Goal: Navigation & Orientation: Understand site structure

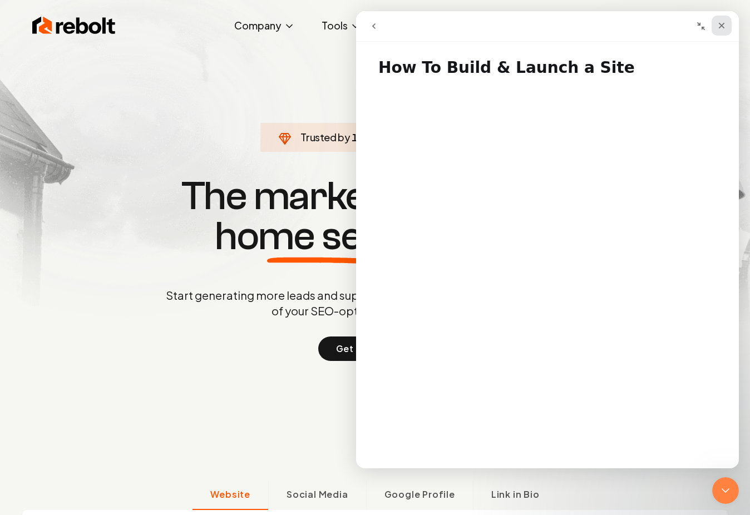
click at [723, 27] on icon "Close" at bounding box center [722, 26] width 6 height 6
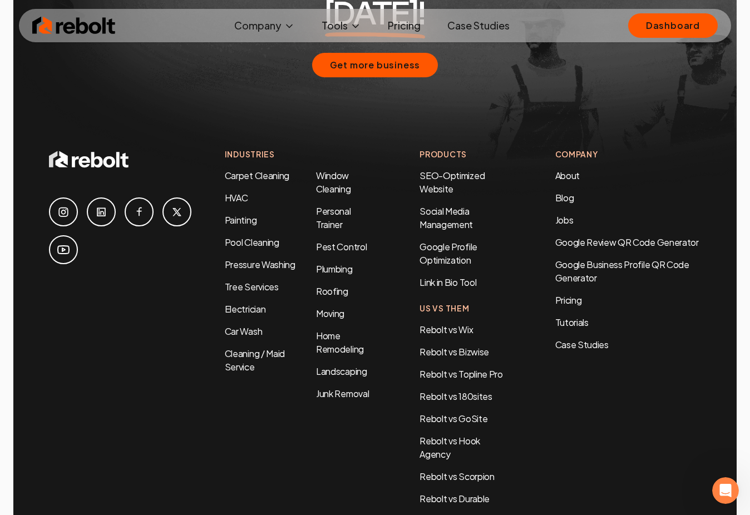
scroll to position [5376, 0]
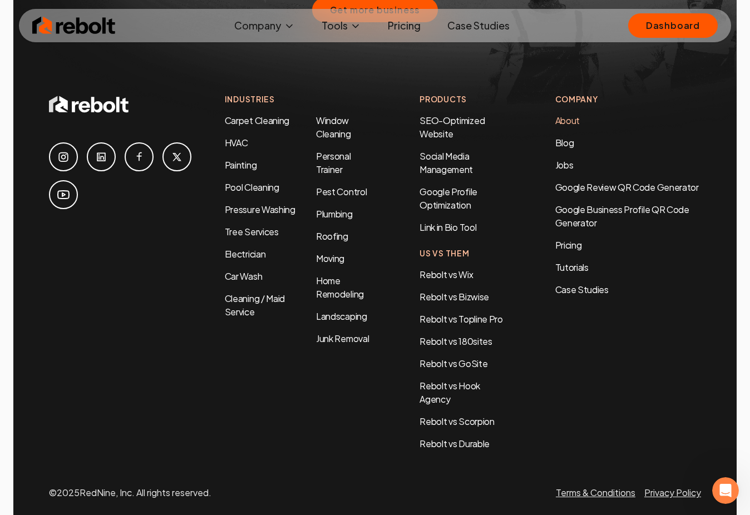
click at [564, 115] on link "About" at bounding box center [567, 121] width 24 height 12
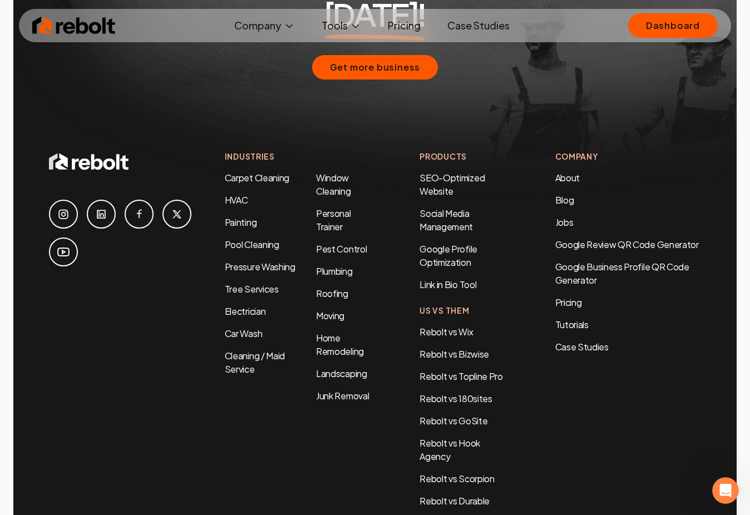
scroll to position [3576, 0]
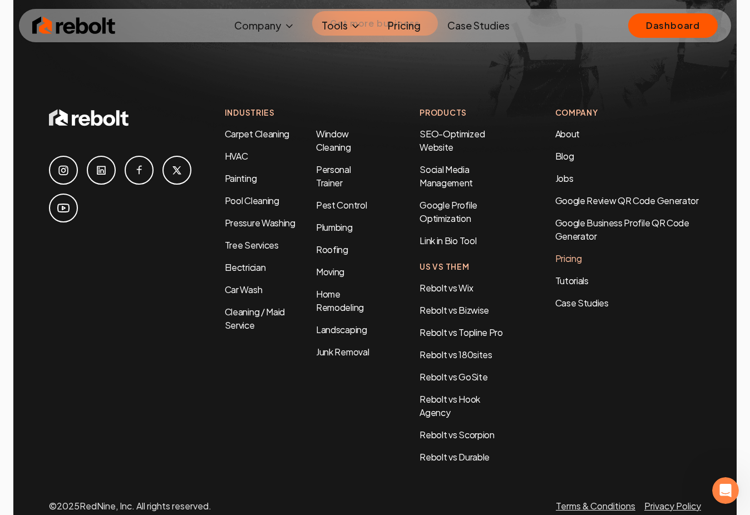
click at [571, 252] on link "Pricing" at bounding box center [628, 258] width 146 height 13
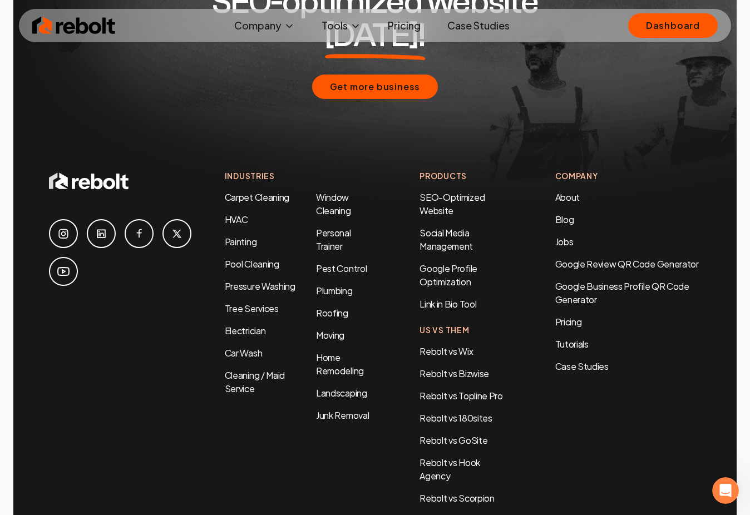
scroll to position [2441, 0]
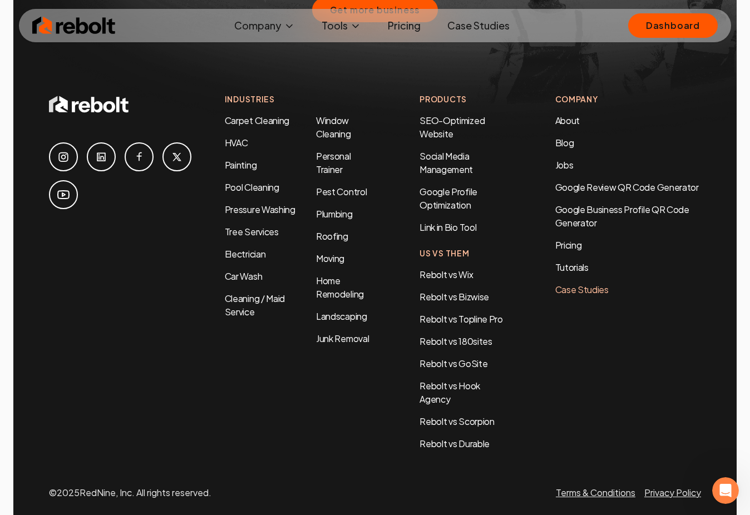
click at [578, 283] on link "Case Studies" at bounding box center [628, 289] width 146 height 13
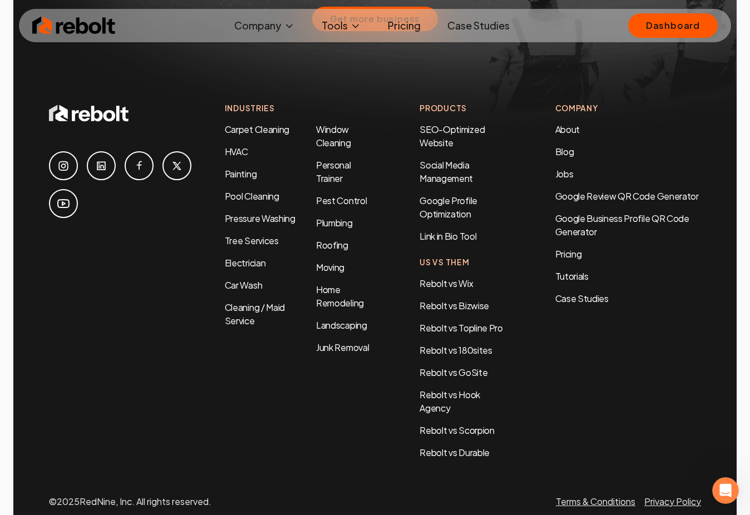
scroll to position [2450, 0]
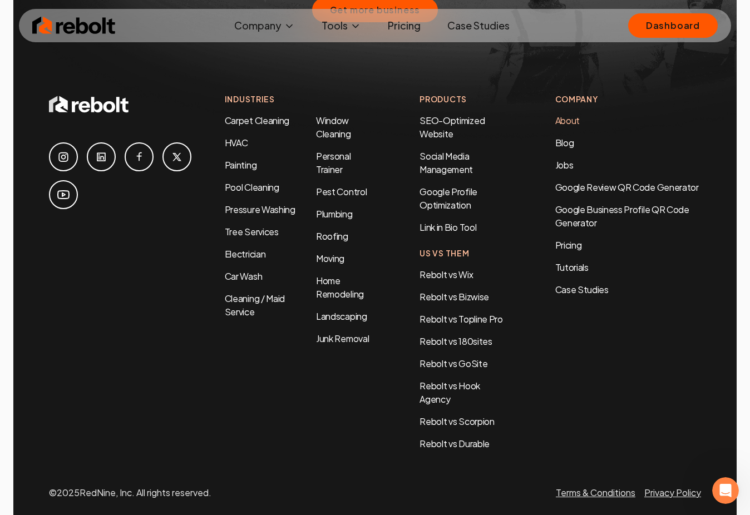
click at [573, 115] on link "About" at bounding box center [567, 121] width 24 height 12
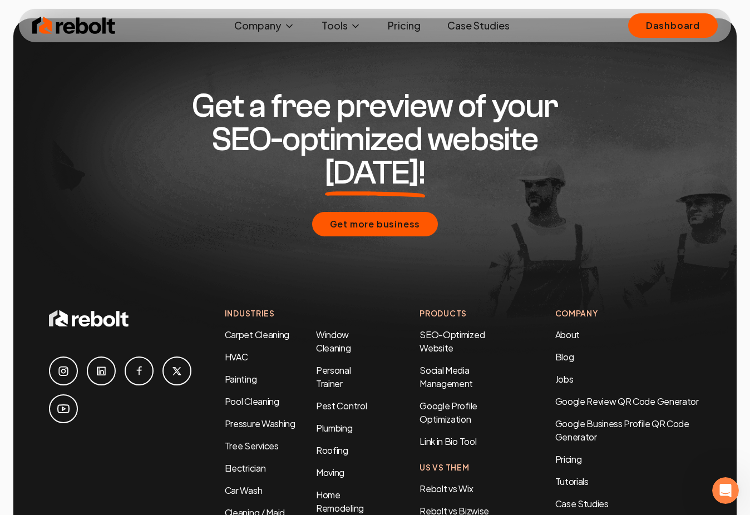
scroll to position [3576, 0]
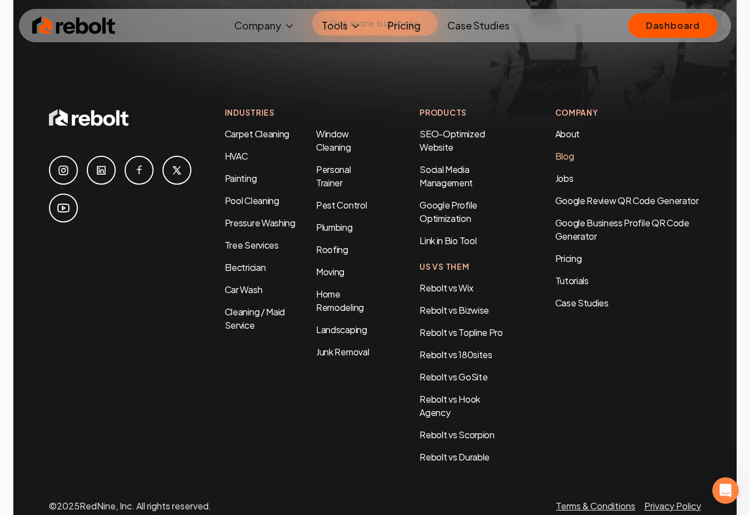
click at [565, 150] on link "Blog" at bounding box center [564, 156] width 19 height 12
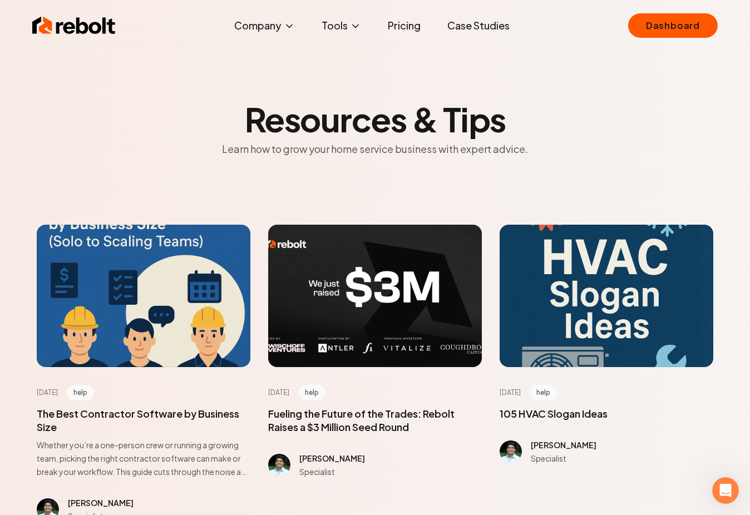
click at [38, 25] on img at bounding box center [73, 25] width 83 height 22
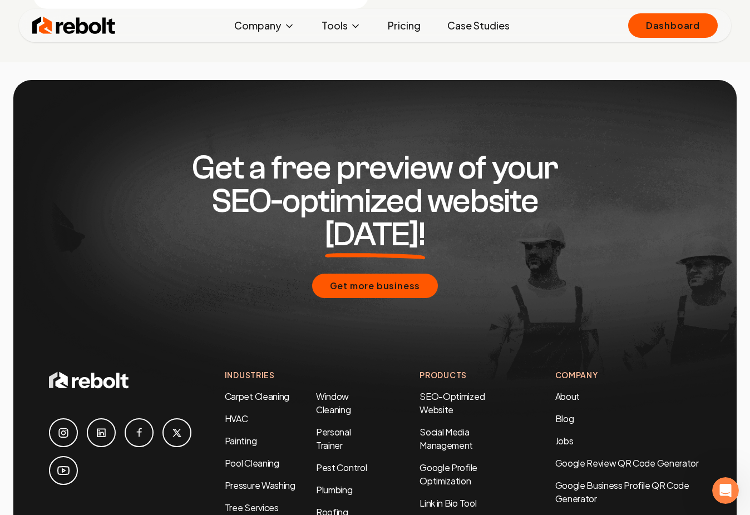
scroll to position [5072, 0]
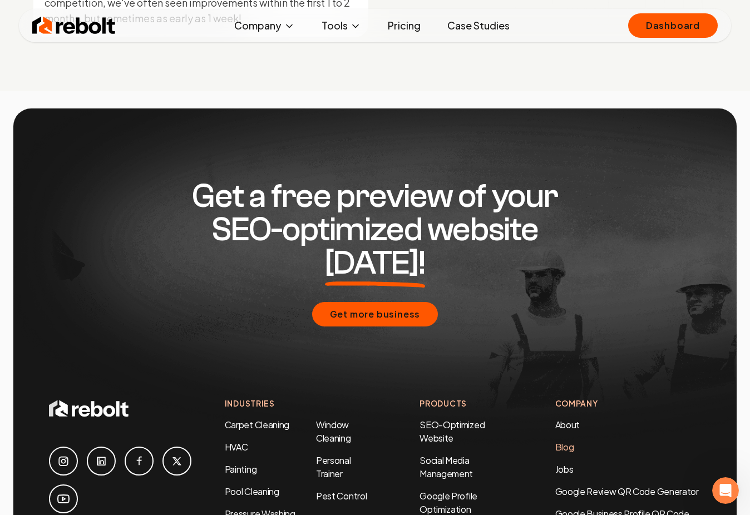
click at [569, 441] on link "Blog" at bounding box center [564, 447] width 19 height 12
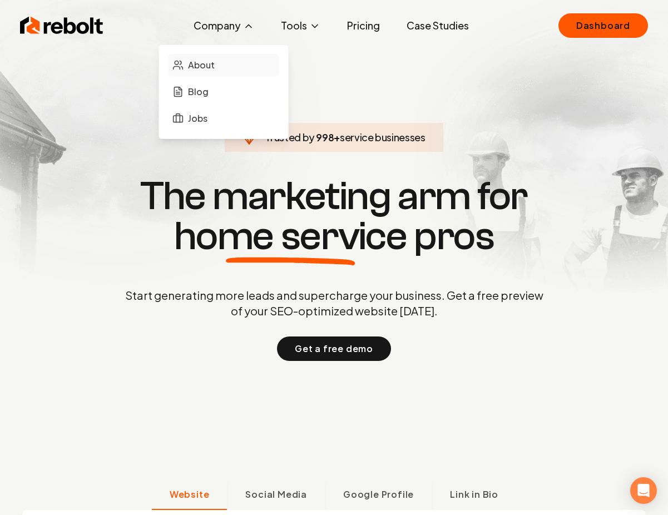
click at [200, 66] on span "About" at bounding box center [201, 64] width 27 height 13
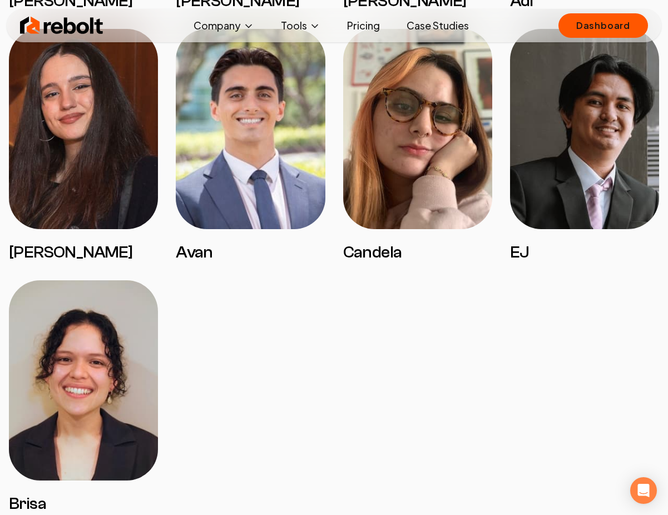
scroll to position [1979, 0]
